Goal: Task Accomplishment & Management: Use online tool/utility

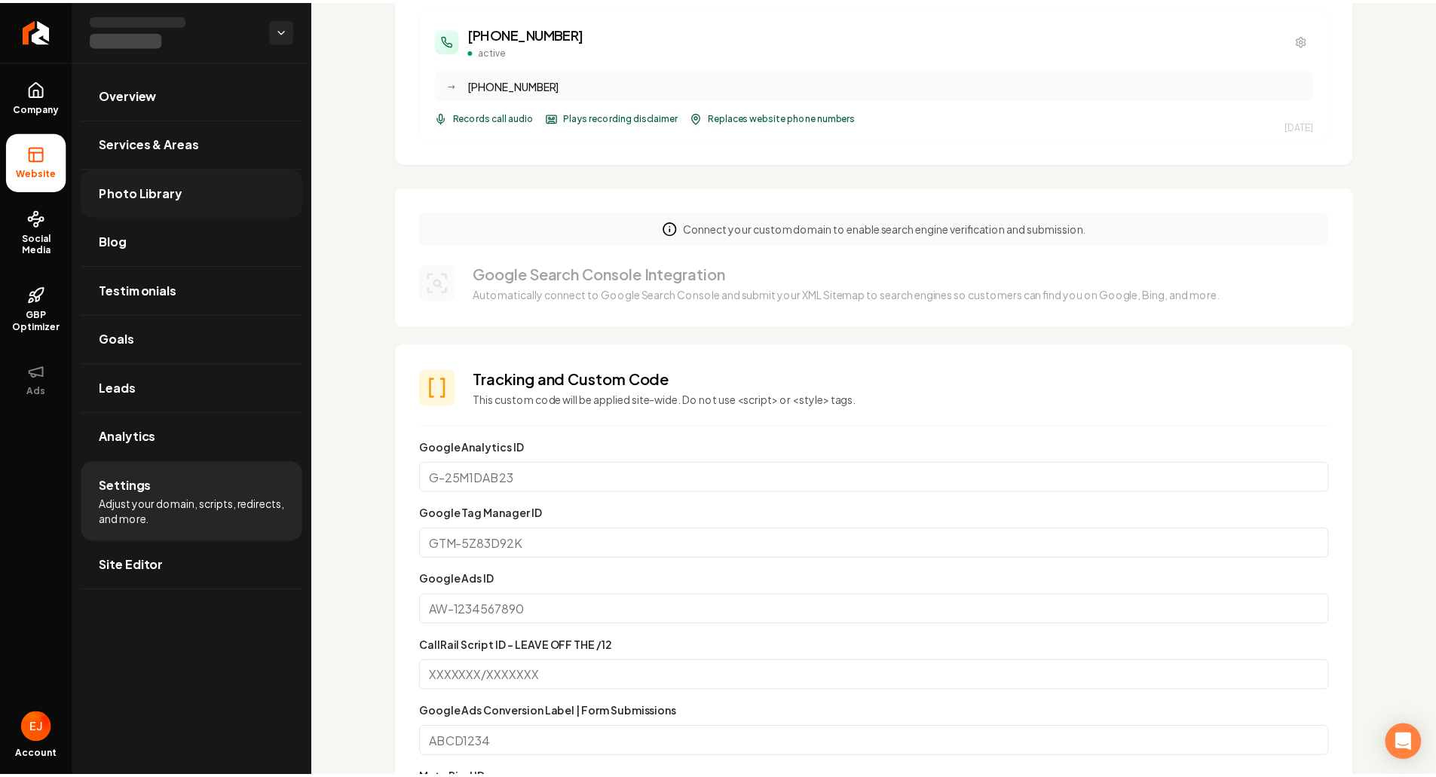
scroll to position [377, 0]
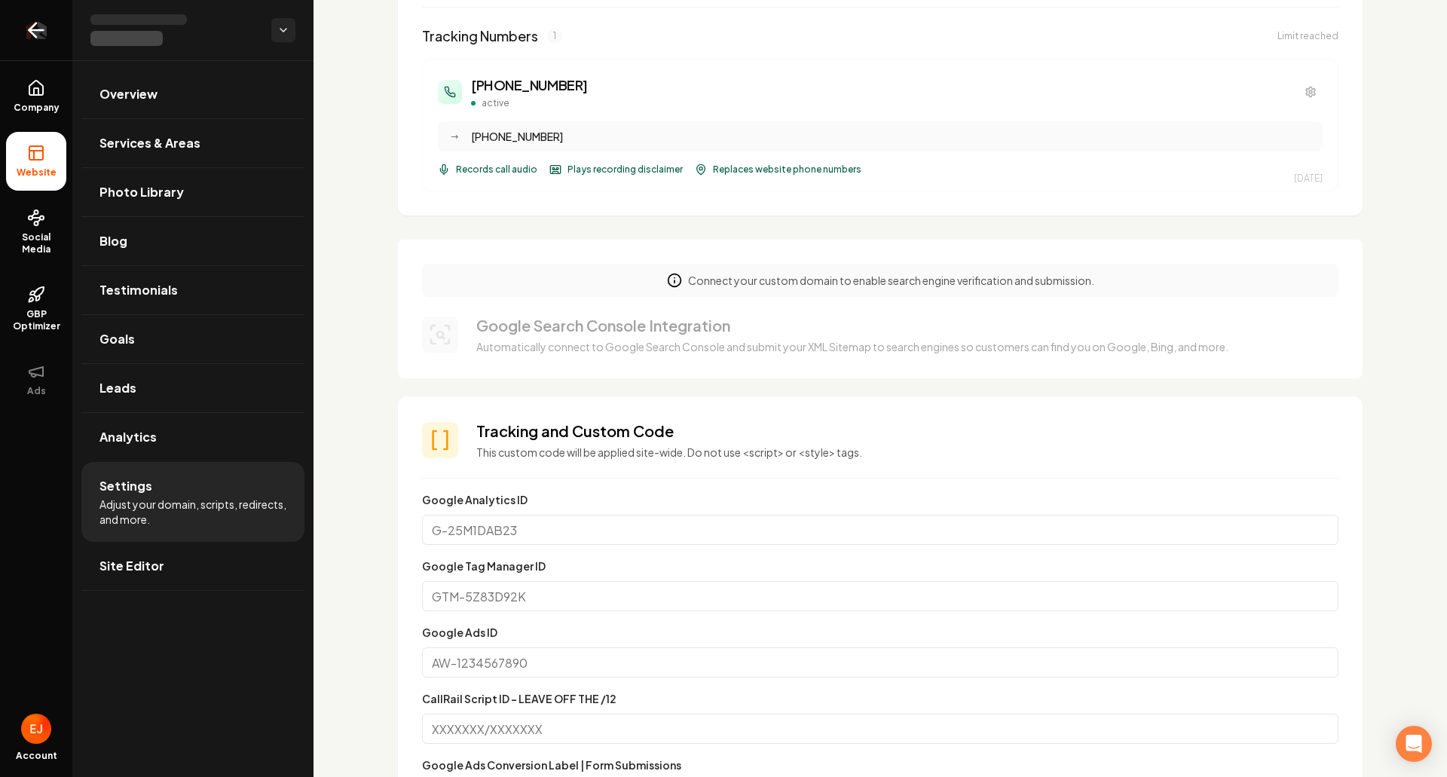
click at [49, 37] on link "Return to dashboard" at bounding box center [36, 30] width 72 height 60
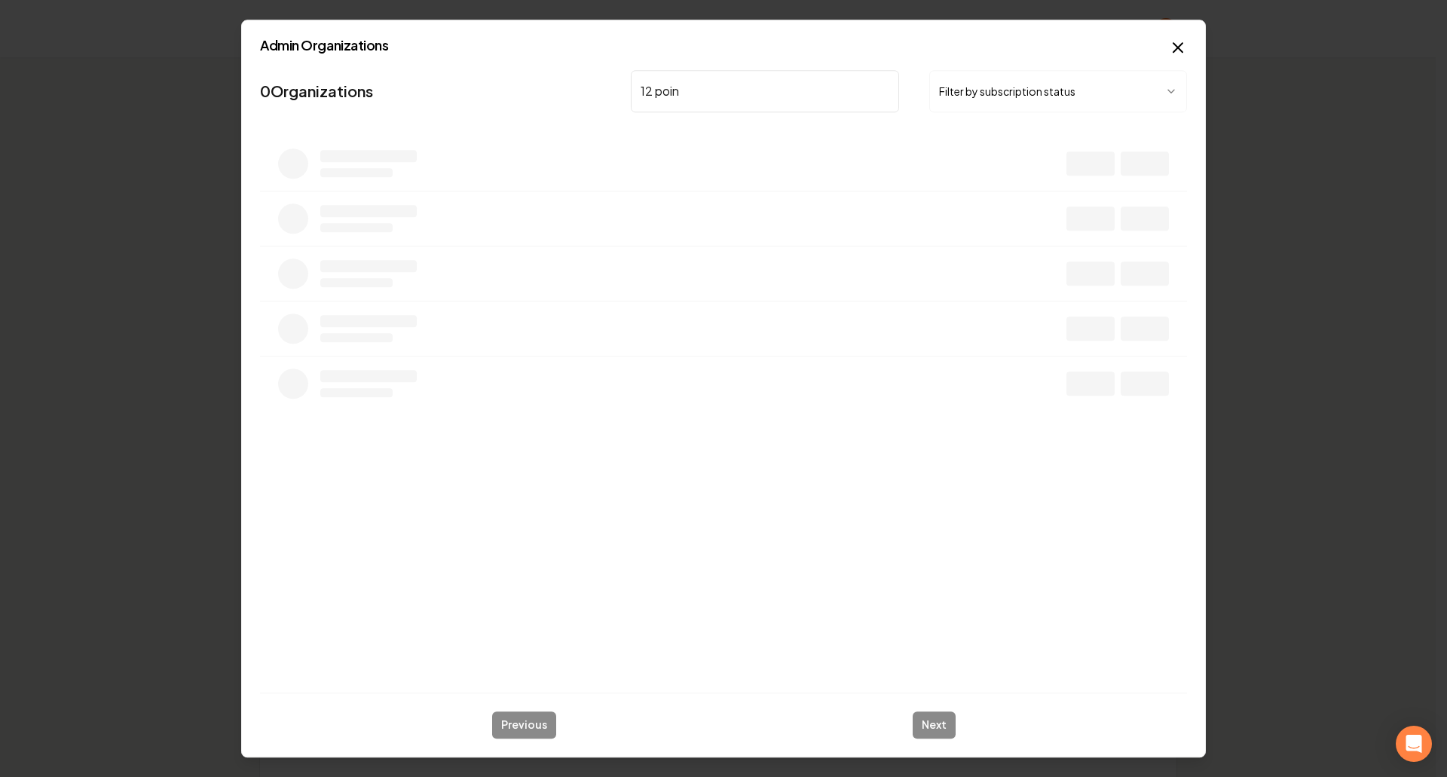
type input "12 point"
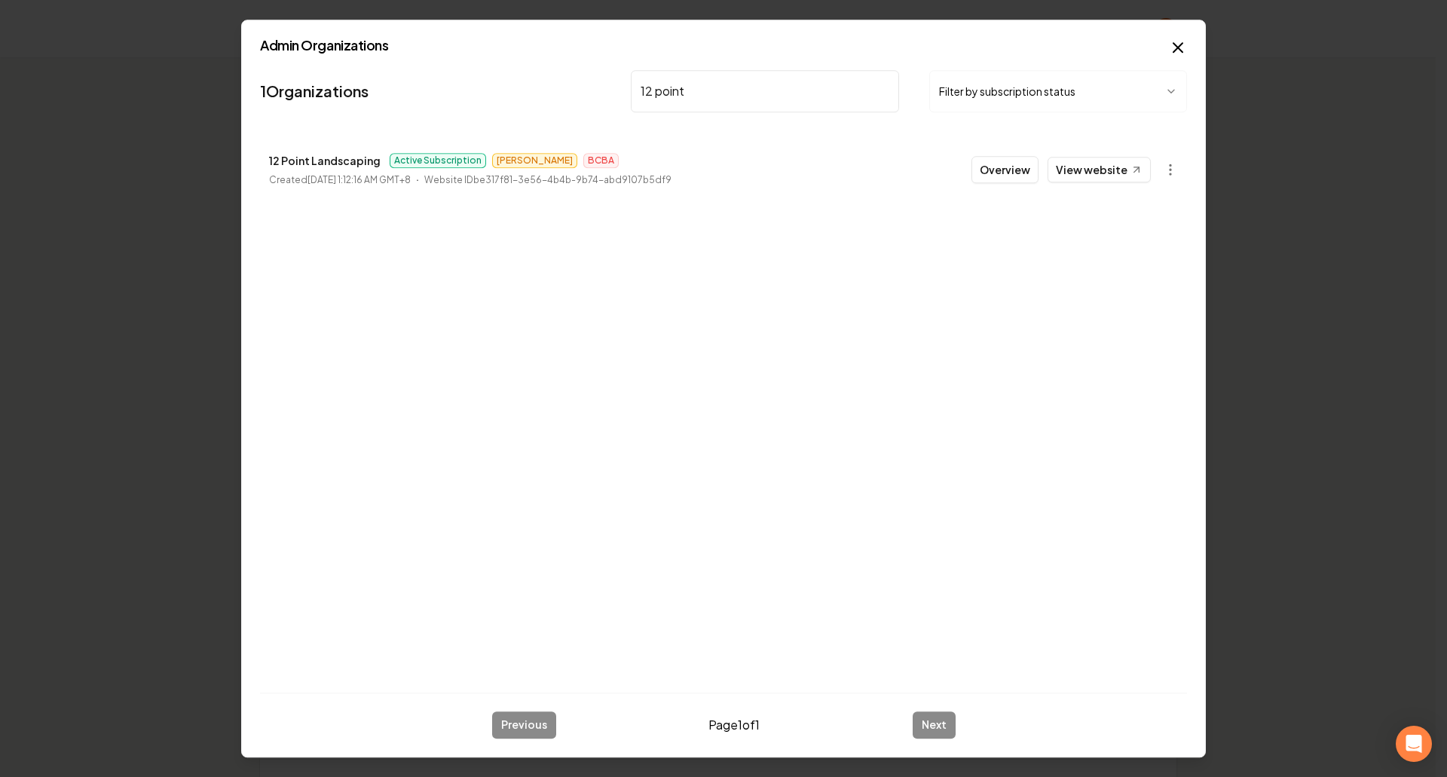
click at [1002, 174] on button "Overview" at bounding box center [1004, 169] width 67 height 27
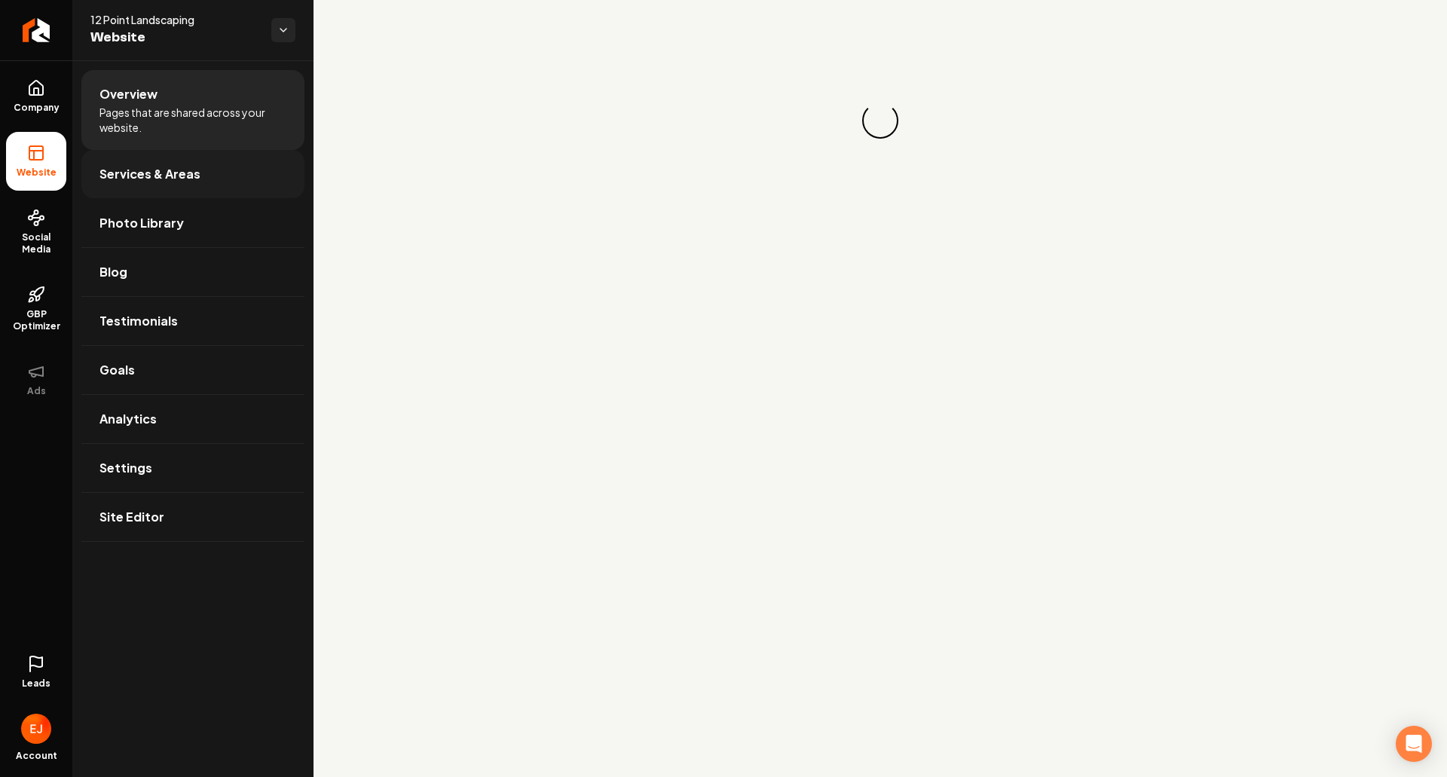
click at [169, 176] on span "Services & Areas" at bounding box center [149, 174] width 101 height 18
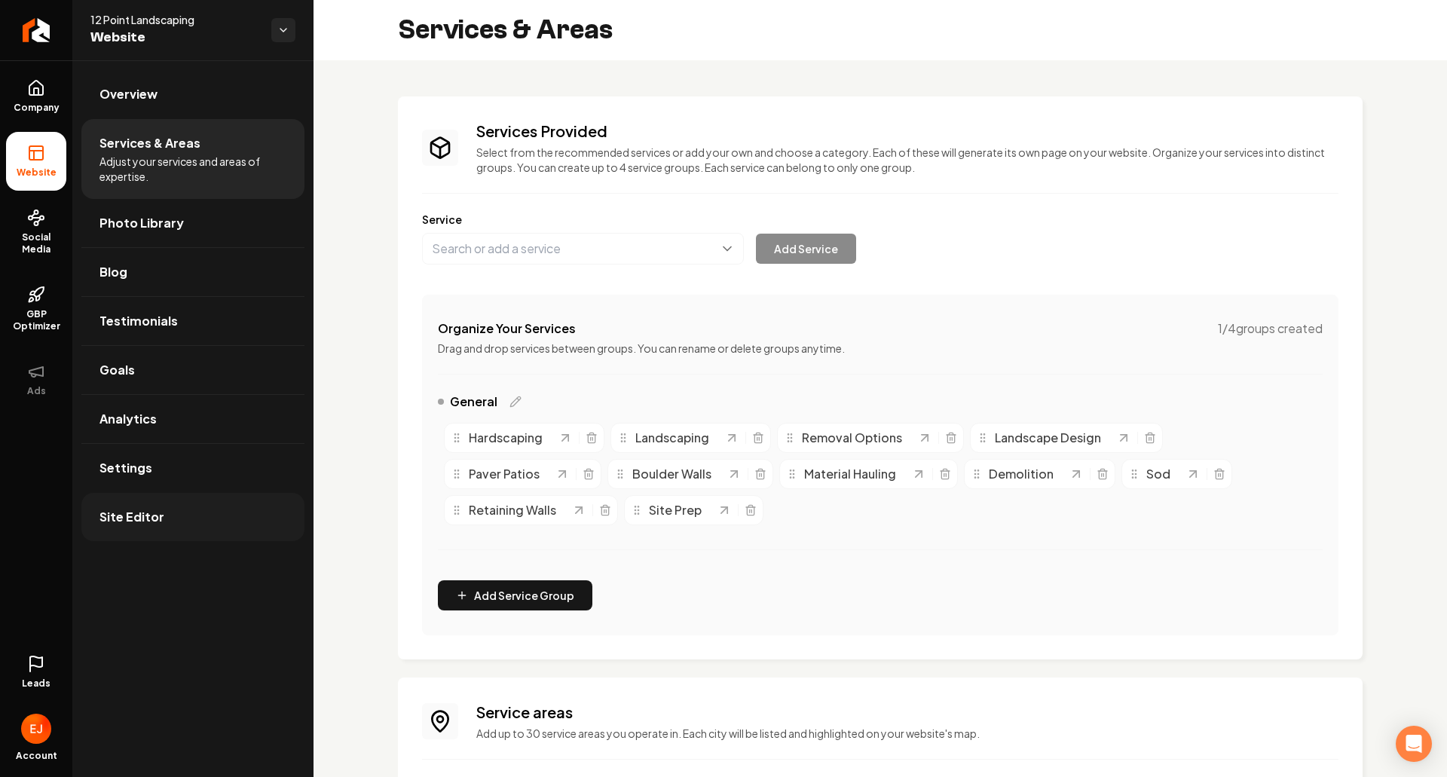
click at [167, 520] on link "Site Editor" at bounding box center [192, 517] width 223 height 48
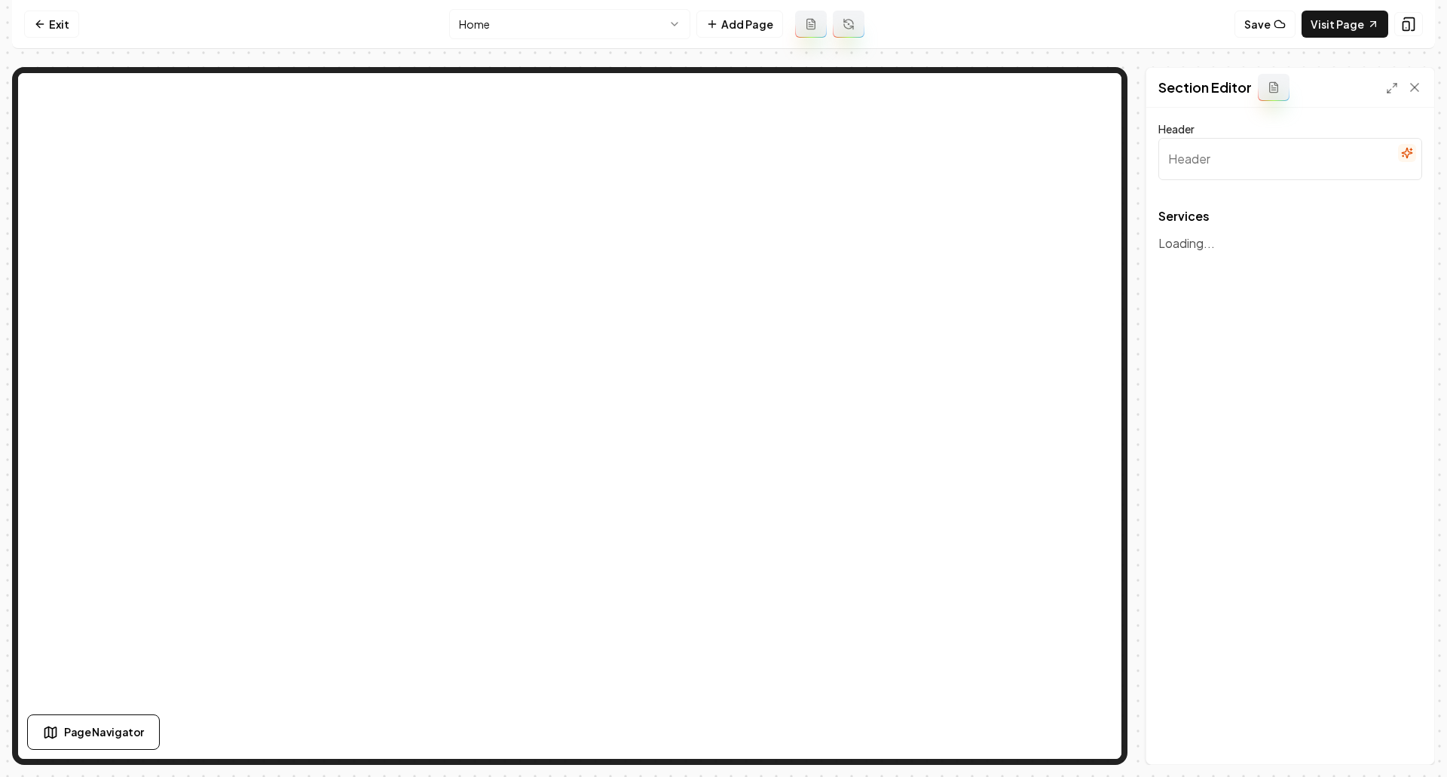
type input "Our Landscaping Services"
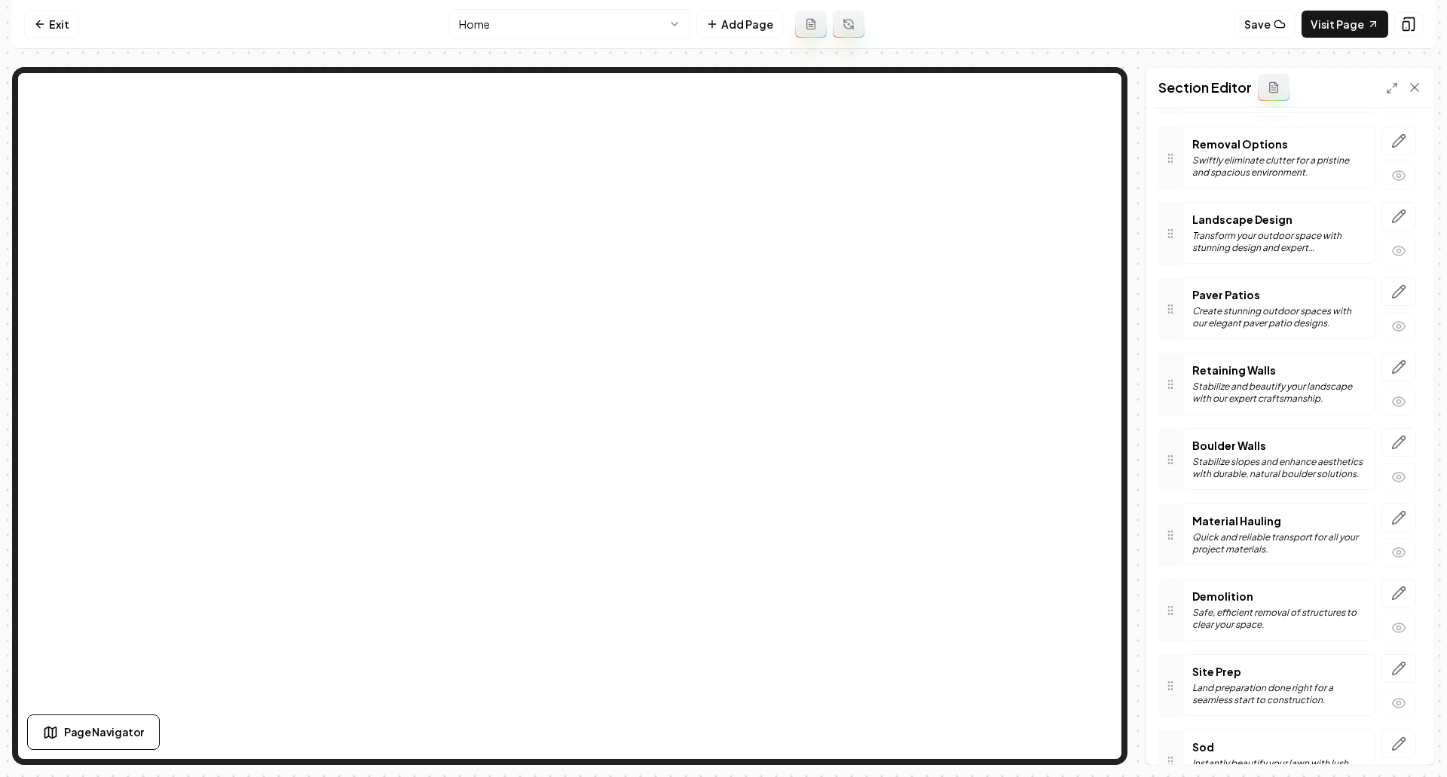
scroll to position [301, 0]
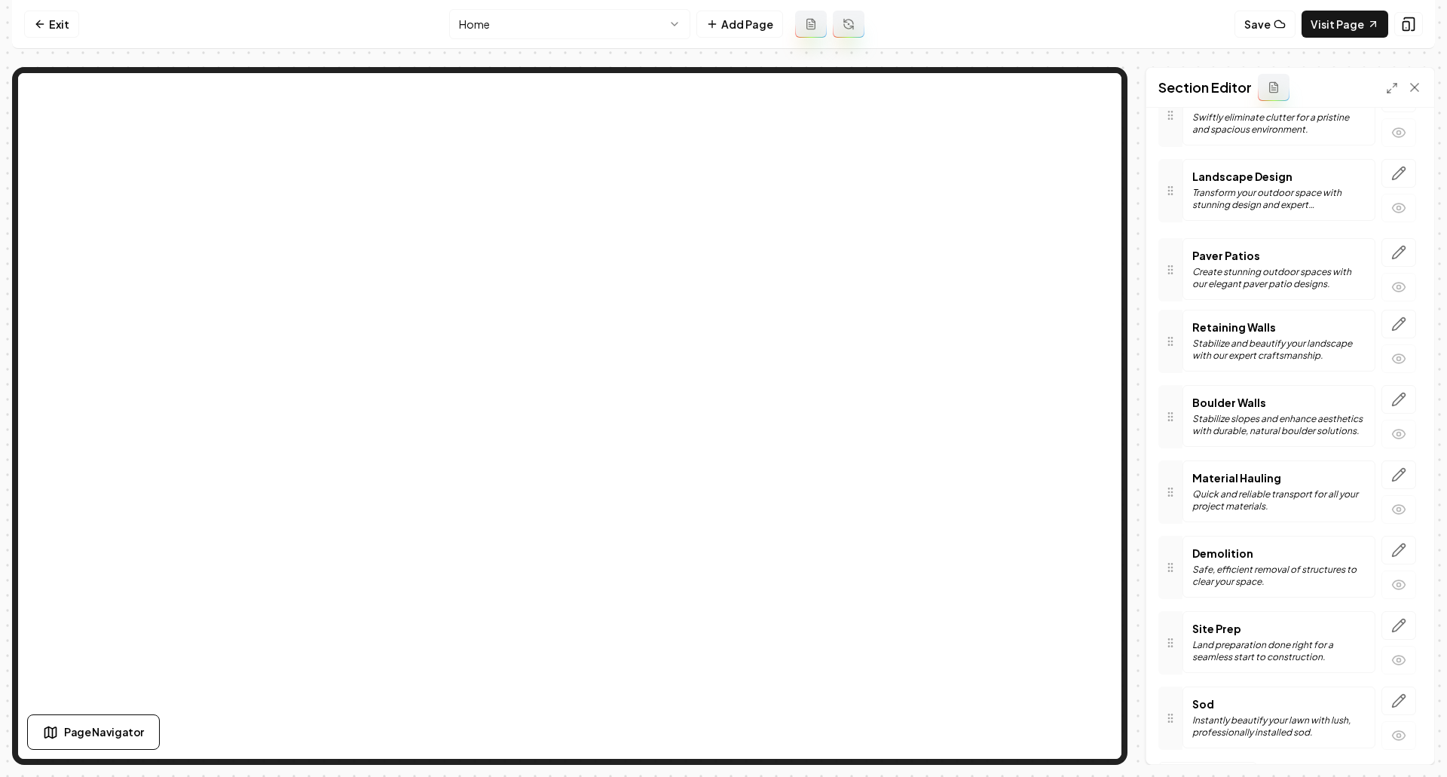
drag, startPoint x: 1161, startPoint y: 262, endPoint x: 1143, endPoint y: 262, distance: 17.4
click at [1143, 262] on div "Section Editor Header Our Landscaping Services Services Hardscaping Craft stunn…" at bounding box center [723, 416] width 1423 height 698
click at [1391, 406] on icon "button" at bounding box center [1398, 399] width 15 height 15
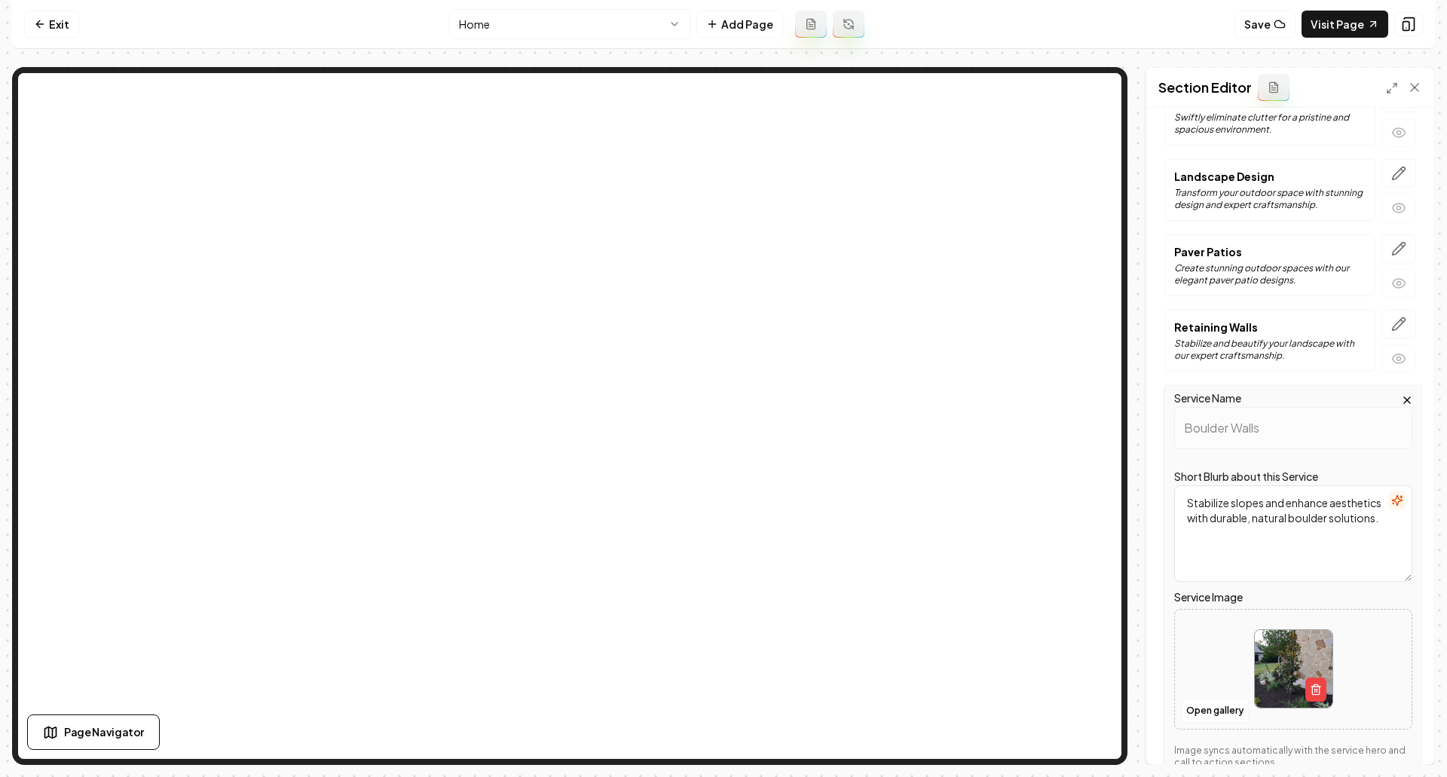
click at [1286, 658] on img at bounding box center [1294, 669] width 78 height 78
type input "**********"
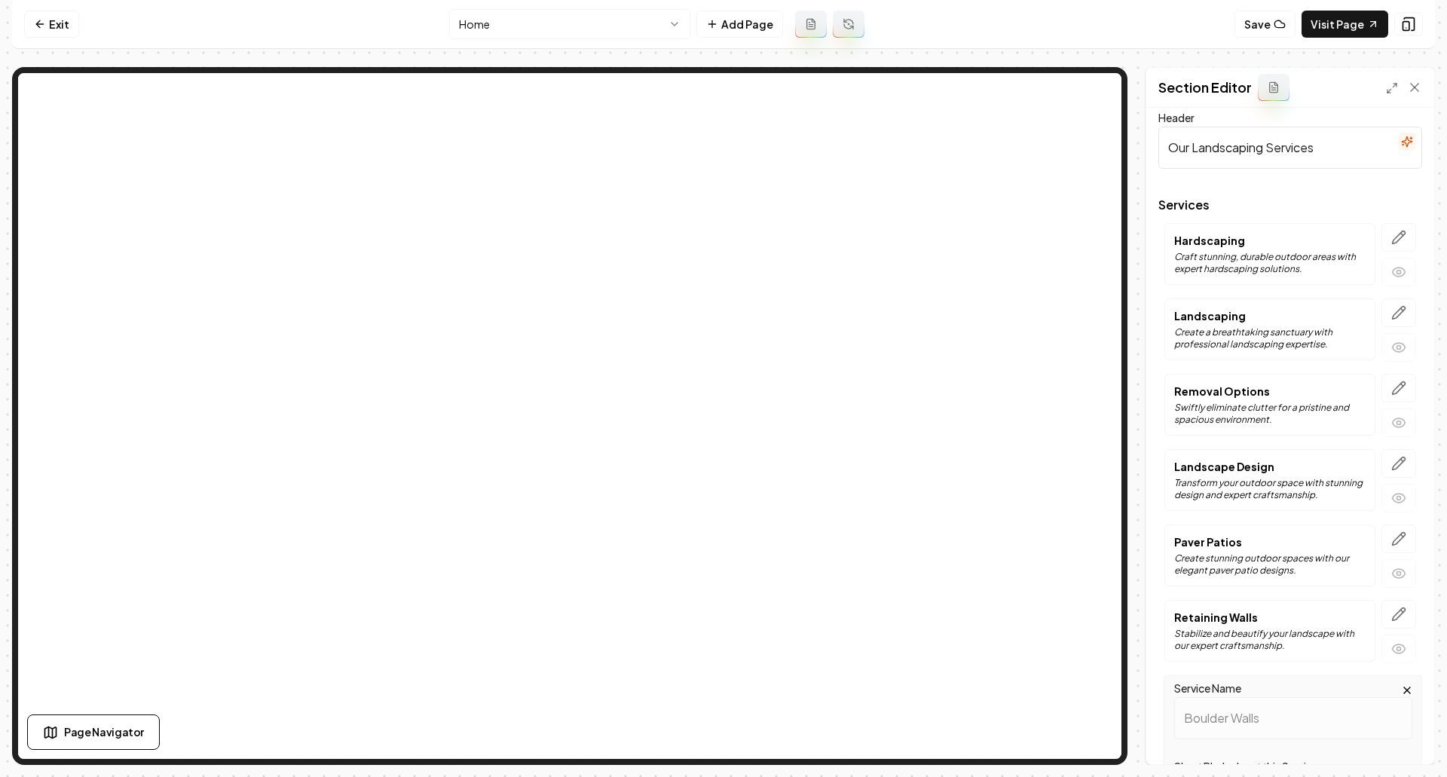
scroll to position [0, 0]
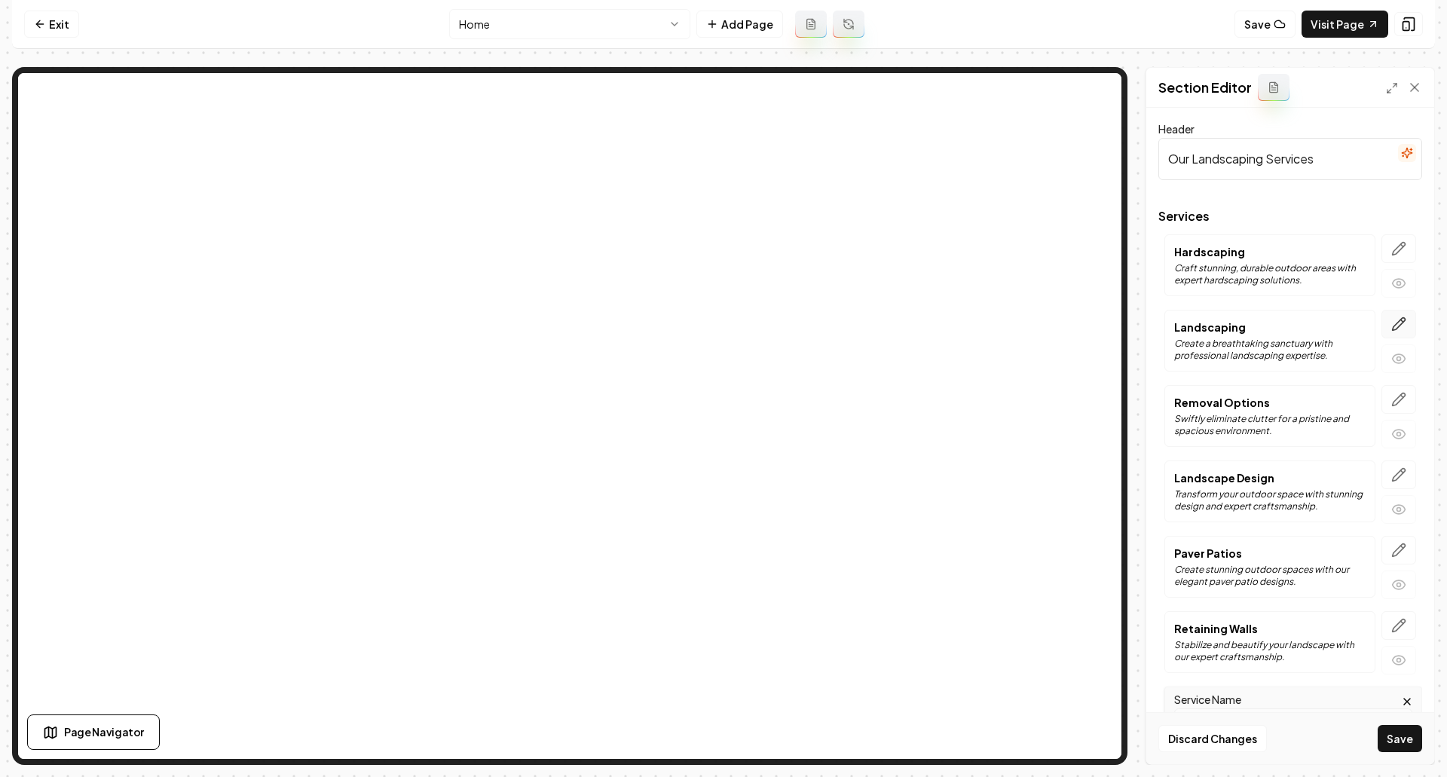
click at [1393, 324] on icon "button" at bounding box center [1399, 323] width 13 height 13
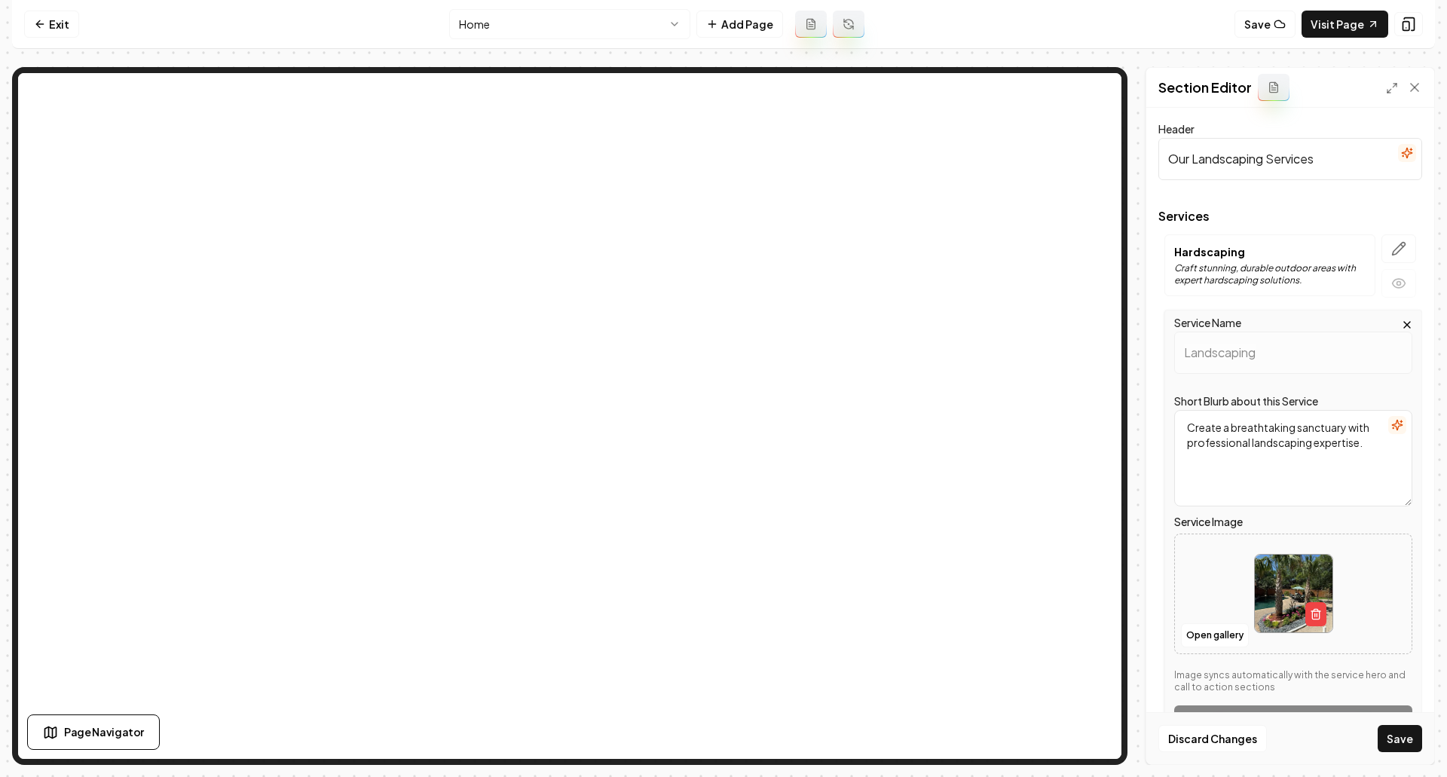
click at [1293, 571] on img at bounding box center [1294, 594] width 78 height 78
type input "**********"
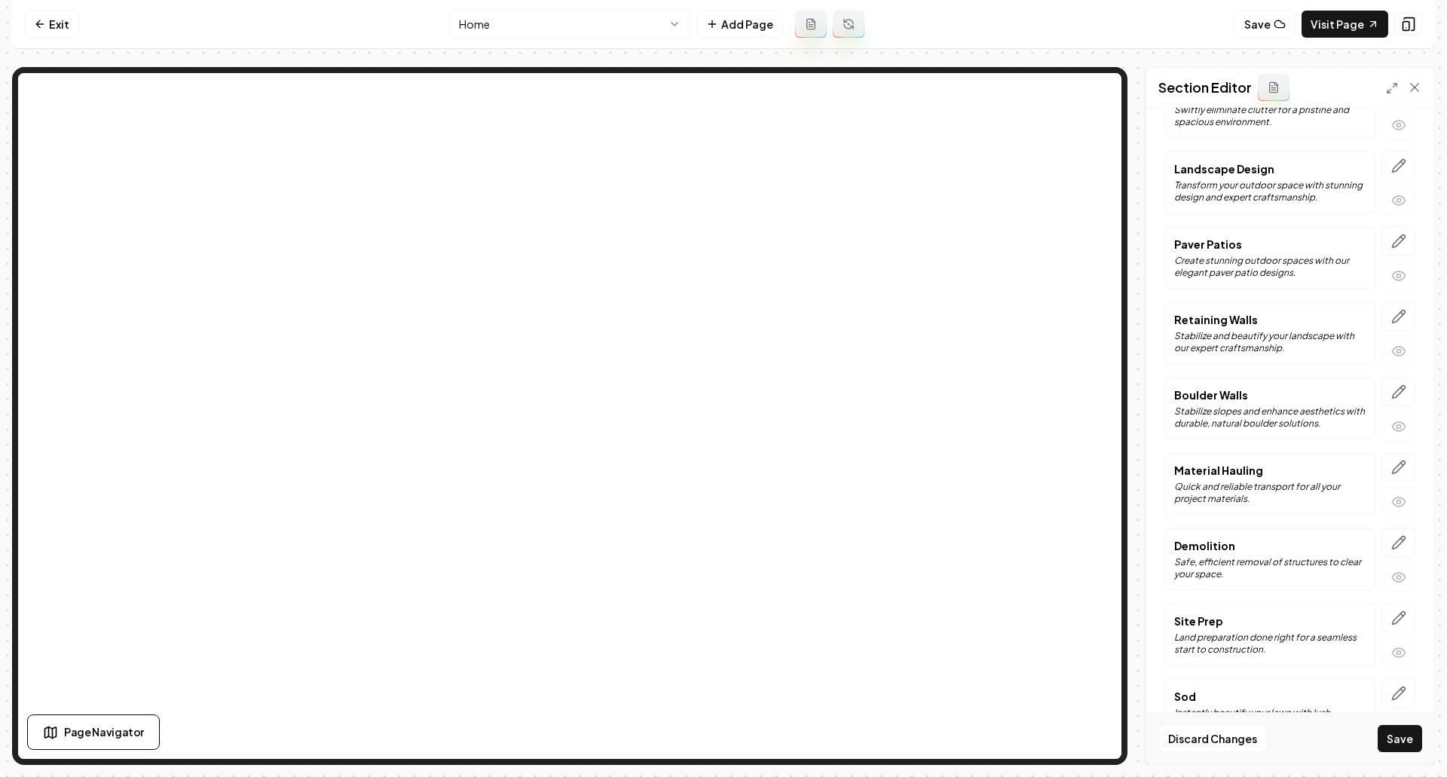
scroll to position [726, 0]
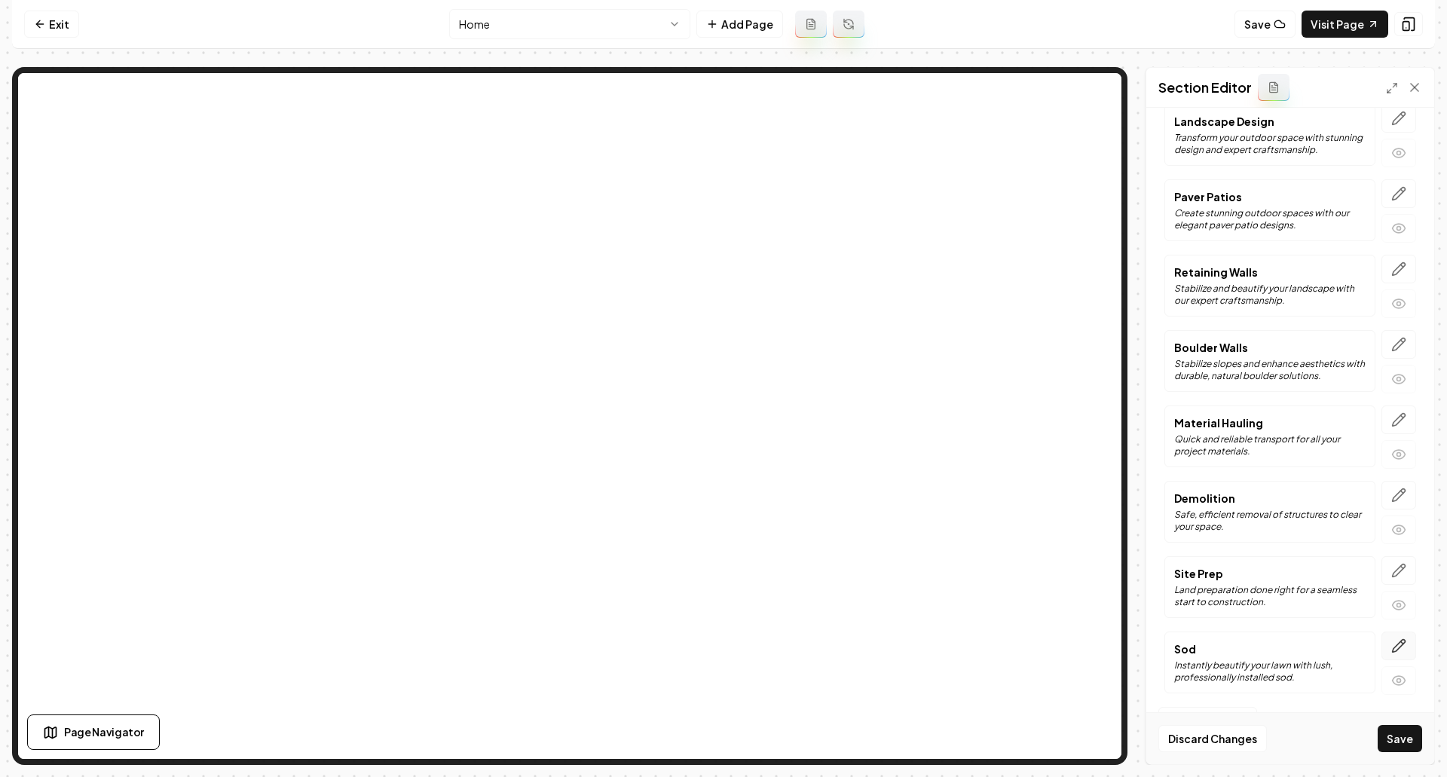
click at [1391, 646] on icon "button" at bounding box center [1398, 645] width 15 height 15
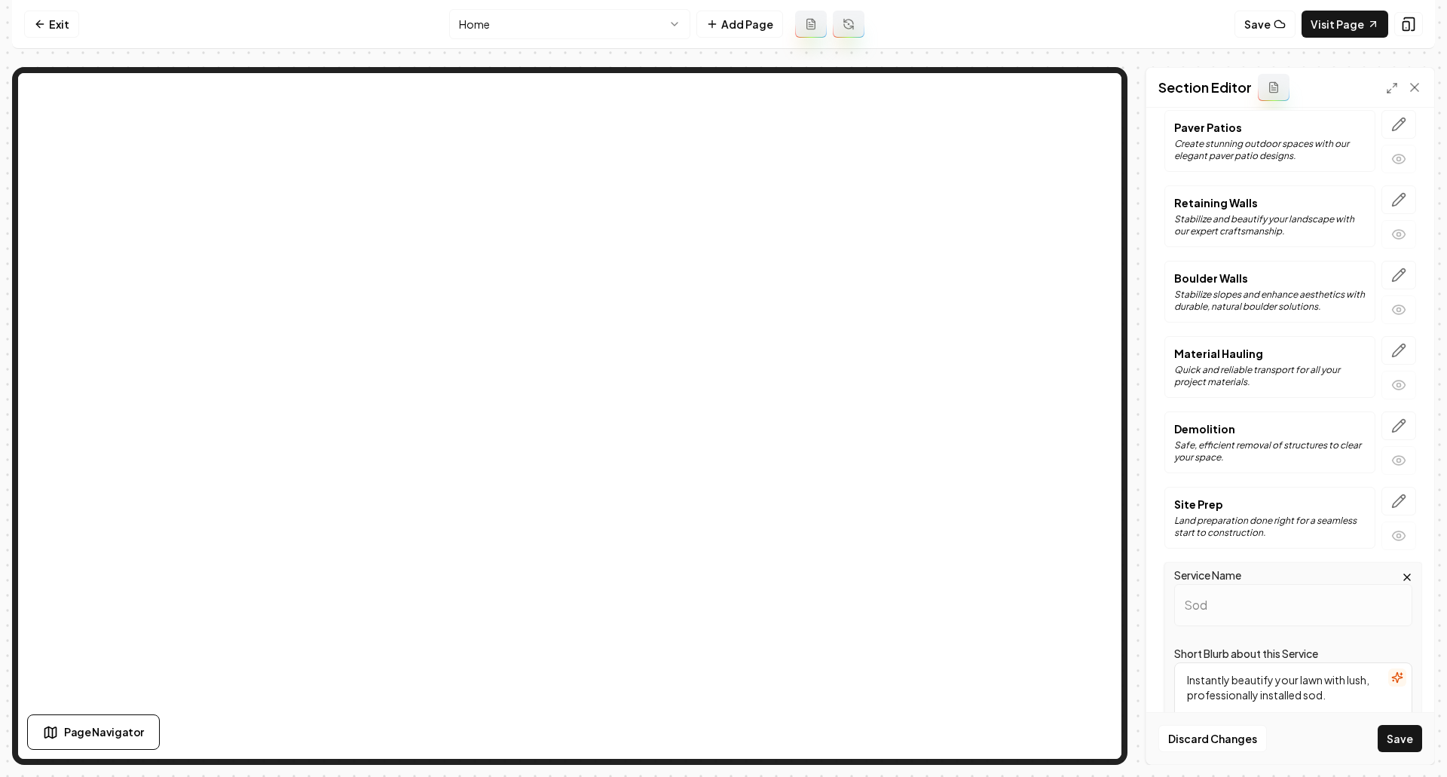
scroll to position [658, 0]
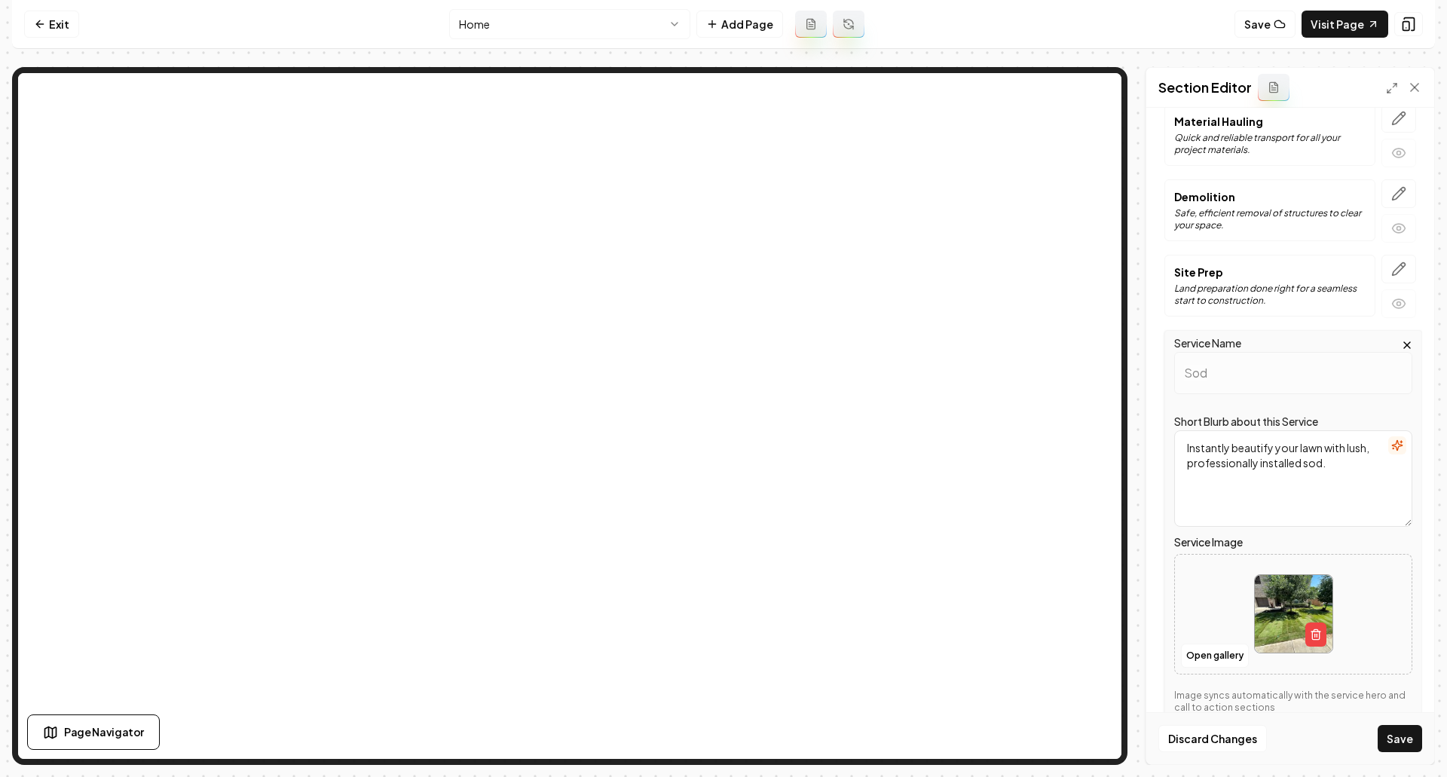
click at [1280, 610] on img at bounding box center [1294, 614] width 78 height 78
type input "**********"
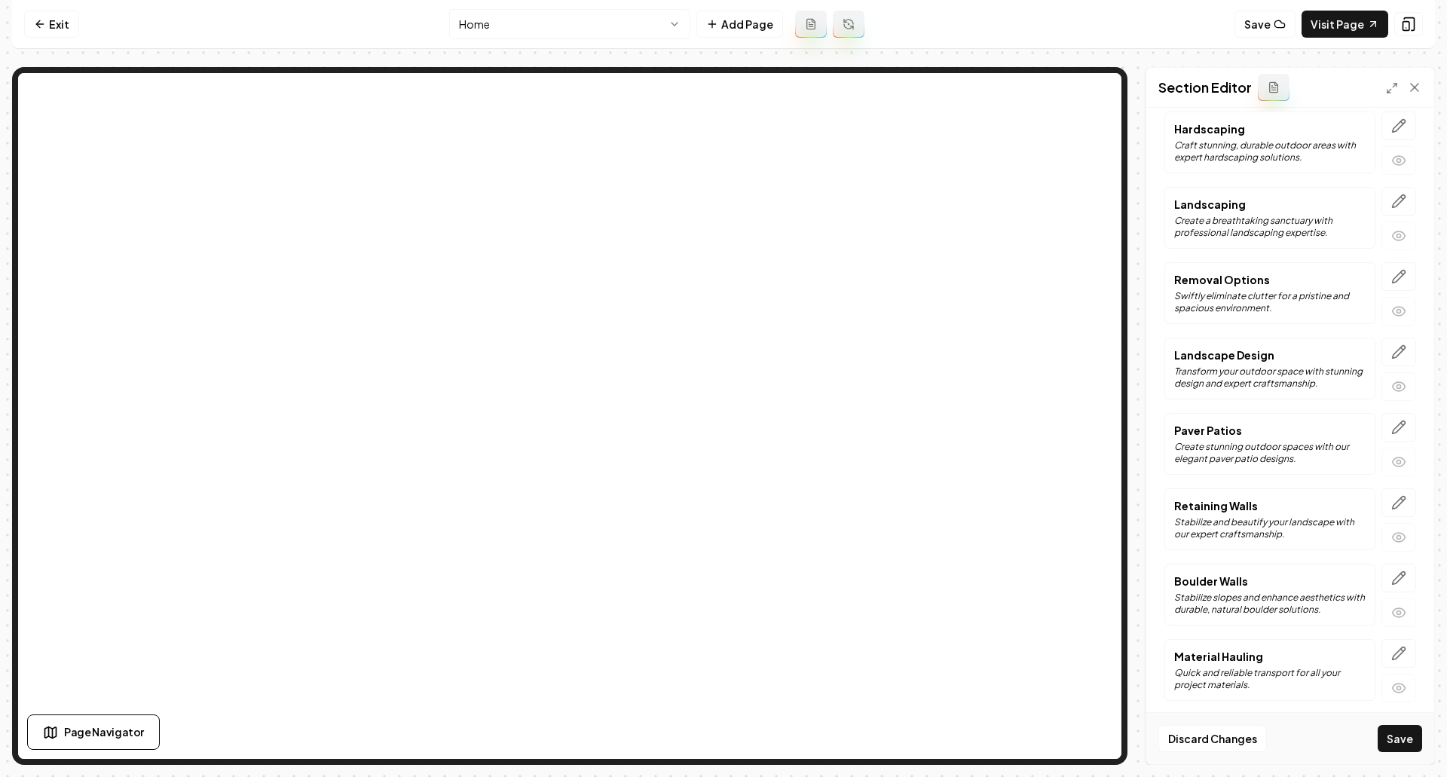
scroll to position [55, 0]
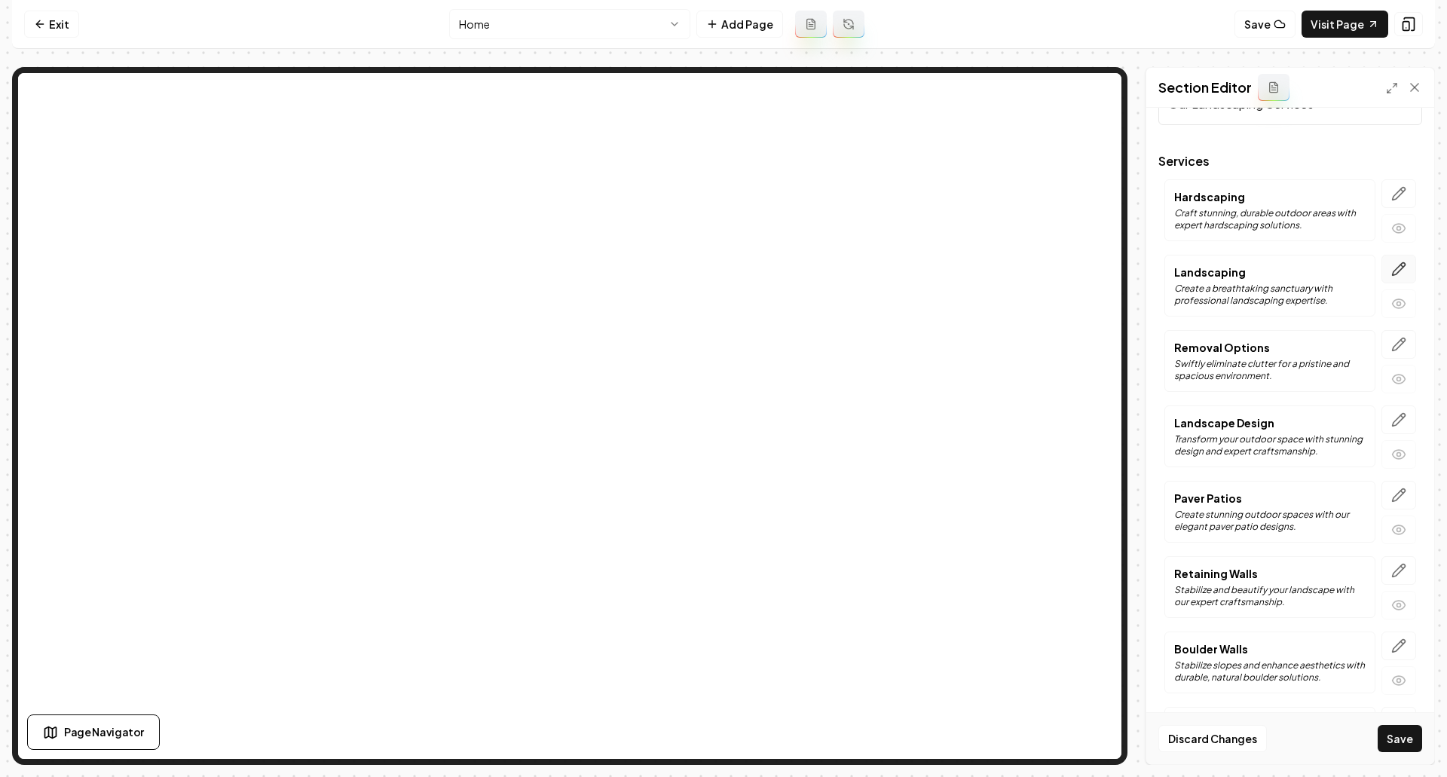
click at [1391, 275] on icon "button" at bounding box center [1398, 269] width 15 height 15
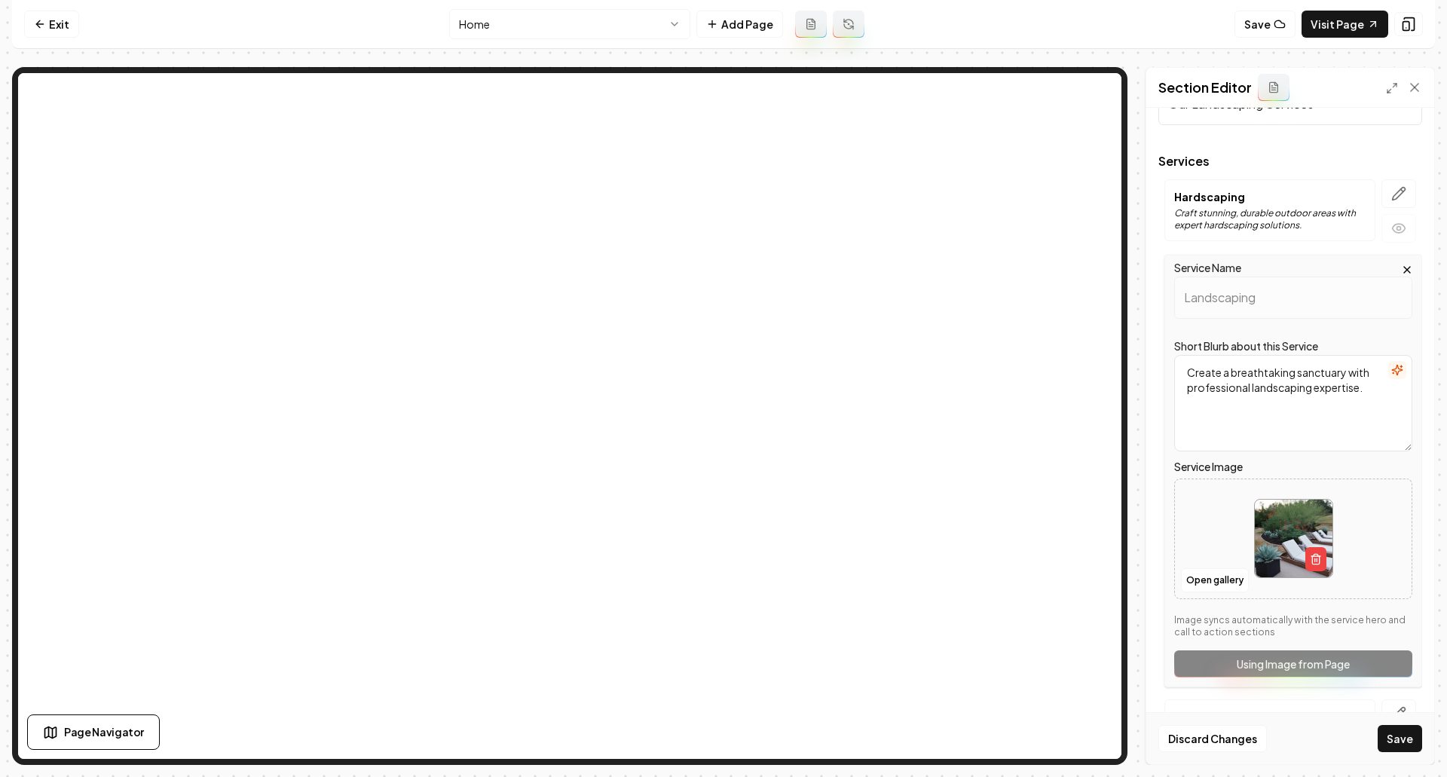
click at [1268, 546] on img at bounding box center [1294, 539] width 78 height 78
type input "**********"
click at [1394, 742] on button "Save" at bounding box center [1400, 738] width 44 height 27
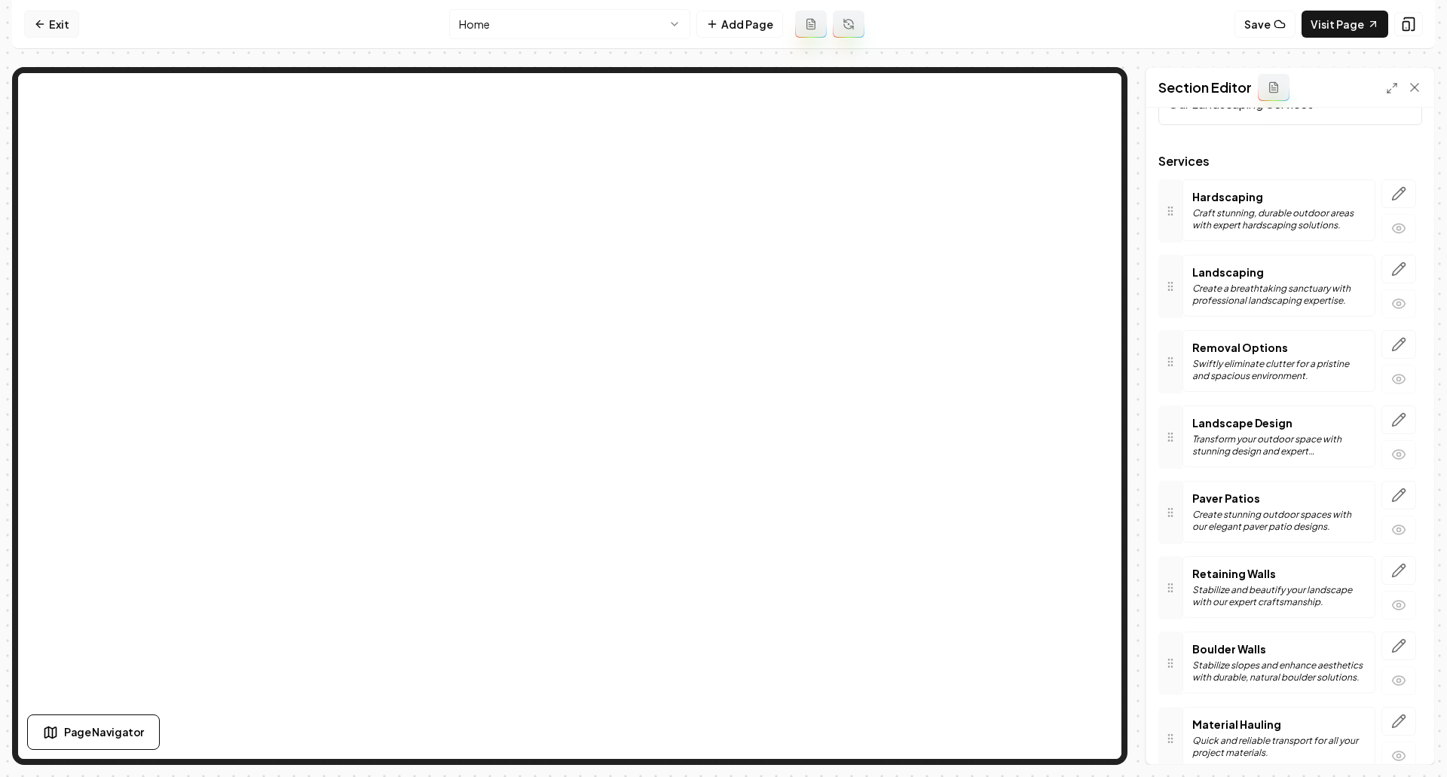
click at [61, 29] on link "Exit" at bounding box center [51, 24] width 55 height 27
